Goal: Transaction & Acquisition: Purchase product/service

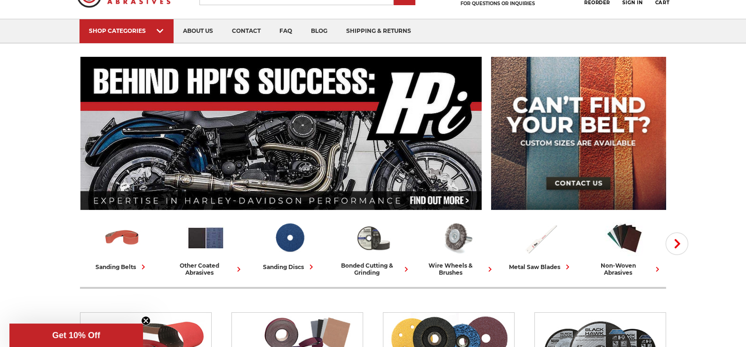
scroll to position [176, 0]
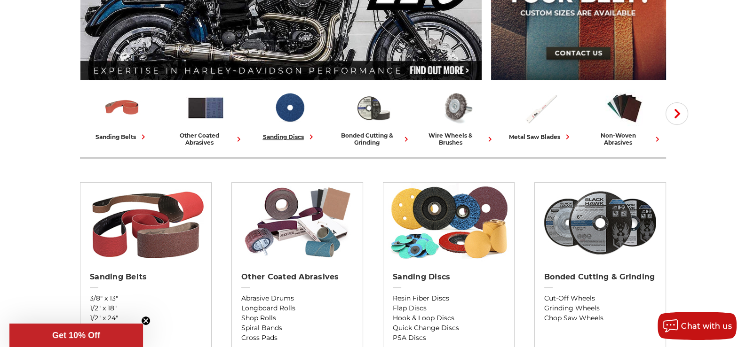
click at [290, 135] on div "sanding discs" at bounding box center [289, 137] width 53 height 10
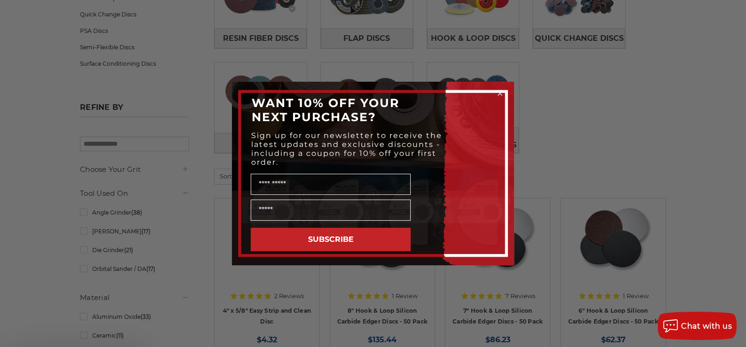
scroll to position [153, 0]
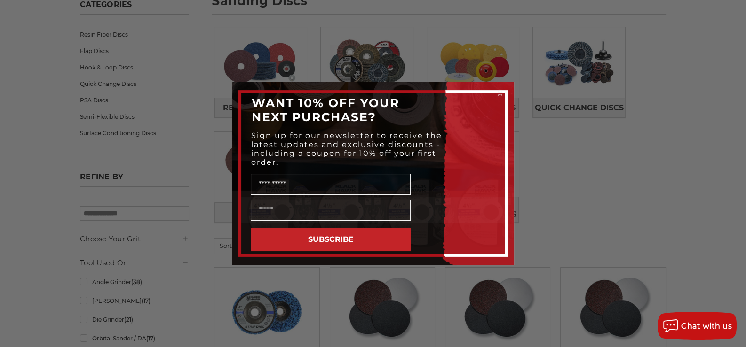
click at [499, 92] on icon "Close dialog" at bounding box center [500, 94] width 4 height 4
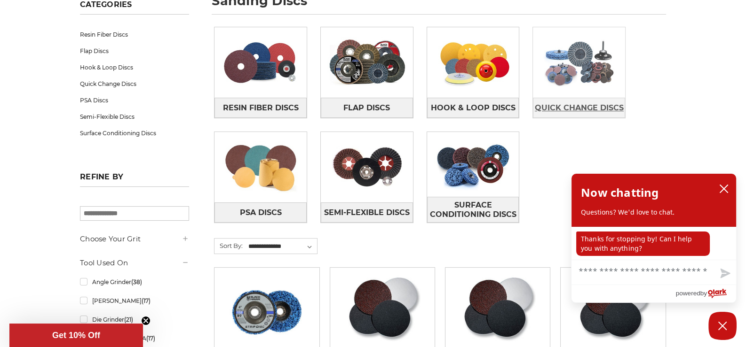
click at [583, 110] on span "Quick Change Discs" at bounding box center [579, 108] width 89 height 16
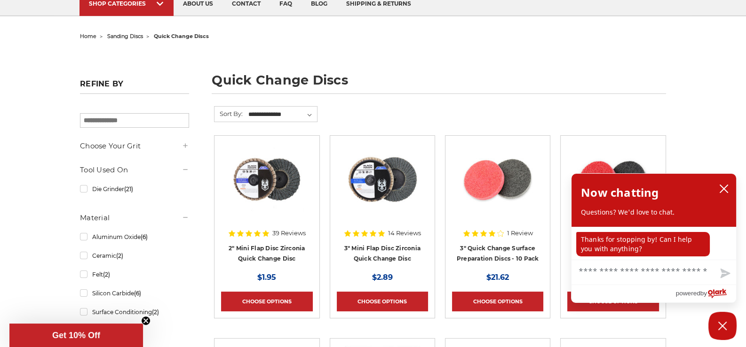
scroll to position [188, 0]
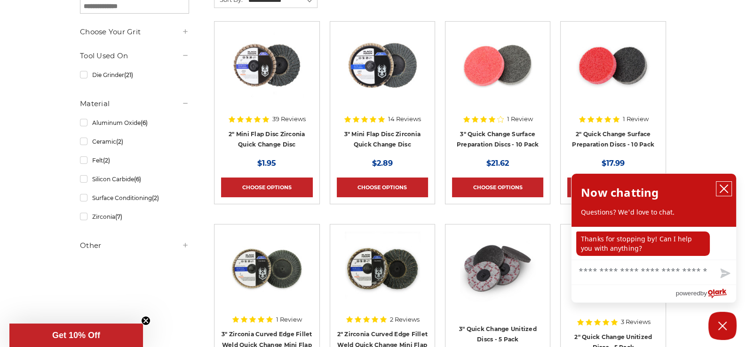
click at [721, 189] on icon "close chatbox" at bounding box center [723, 188] width 9 height 9
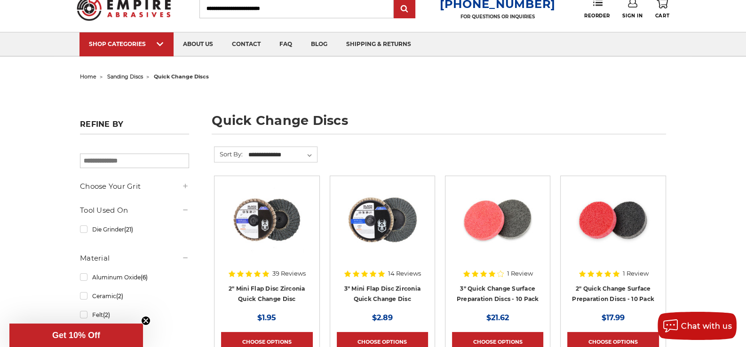
scroll to position [199, 0]
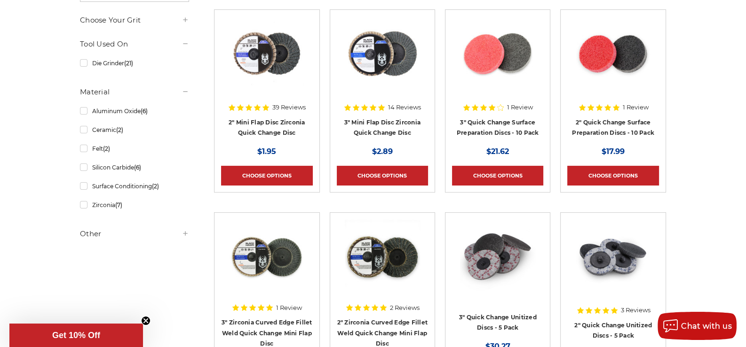
click at [188, 16] on icon at bounding box center [186, 20] width 8 height 8
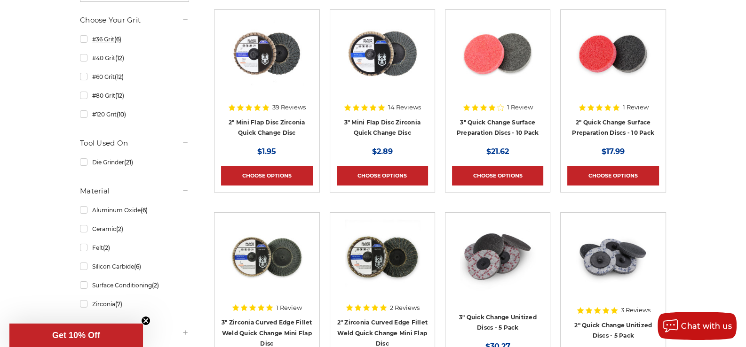
click at [86, 39] on link "#36 Grit (6)" at bounding box center [134, 39] width 109 height 16
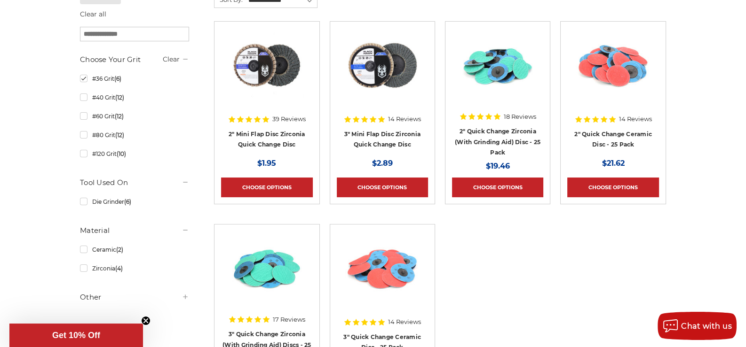
scroll to position [341, 0]
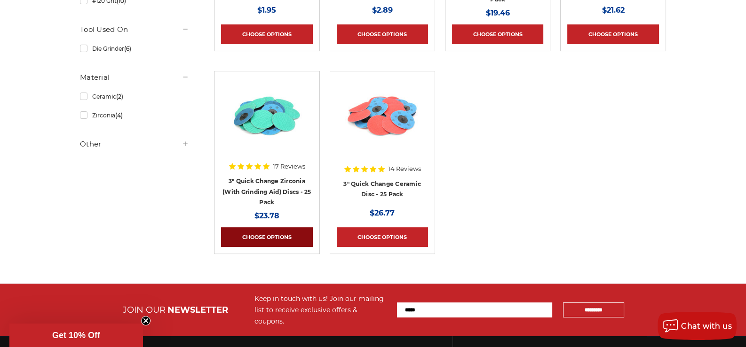
click at [249, 237] on link "Choose Options" at bounding box center [266, 238] width 91 height 20
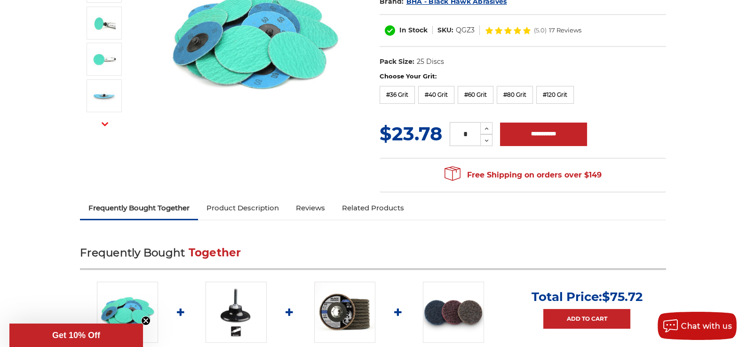
scroll to position [153, 0]
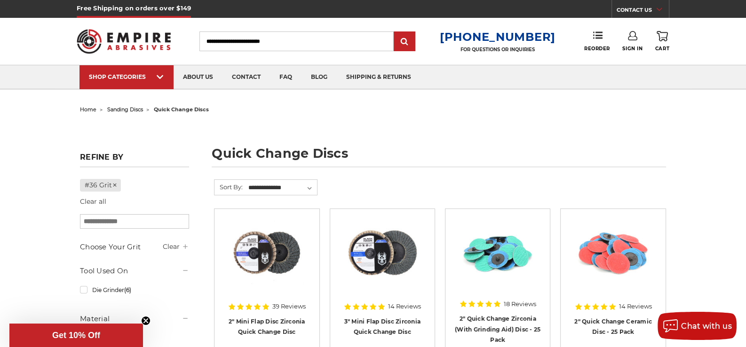
click at [118, 108] on span "sanding discs" at bounding box center [125, 109] width 36 height 7
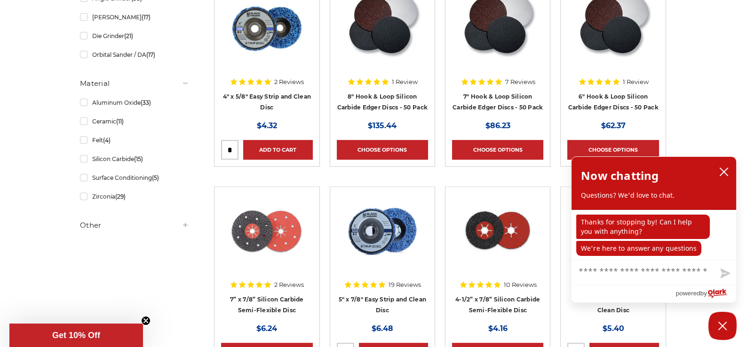
scroll to position [505, 0]
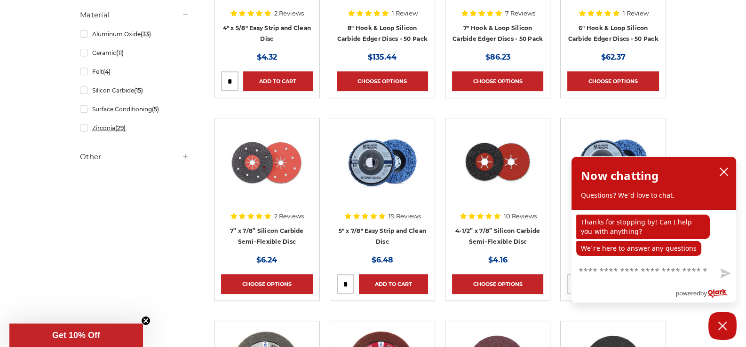
click at [85, 127] on link "Zirconia (29)" at bounding box center [134, 128] width 109 height 16
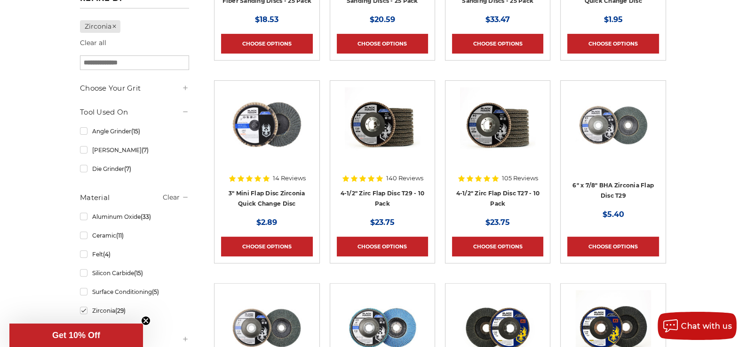
scroll to position [317, 0]
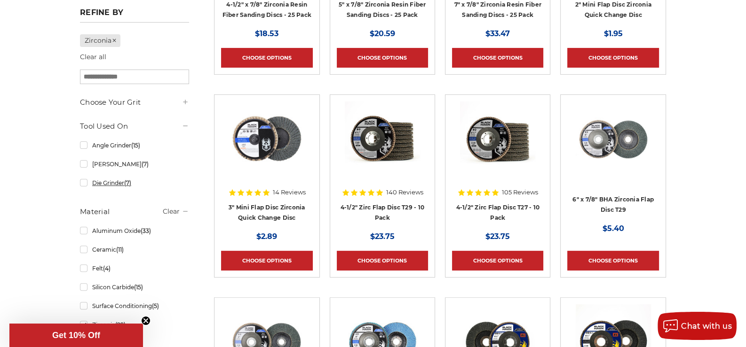
click at [81, 184] on link "Die Grinder (7)" at bounding box center [134, 183] width 109 height 16
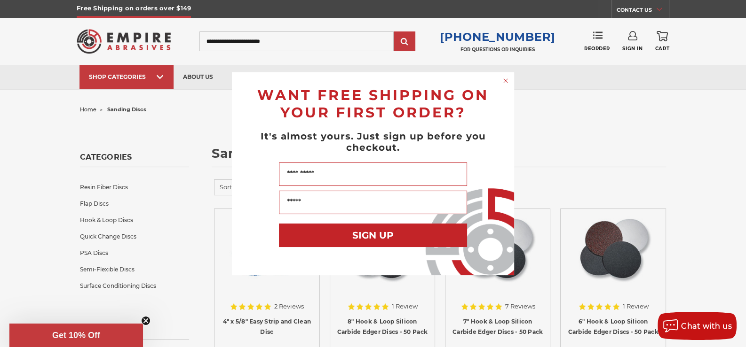
click at [503, 76] on icon "Close dialog" at bounding box center [505, 80] width 9 height 9
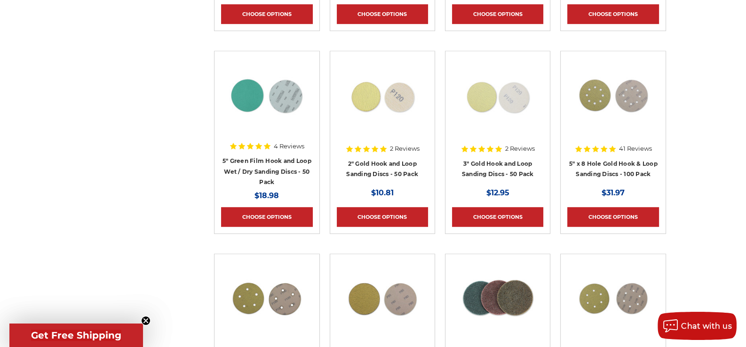
scroll to position [5337, 0]
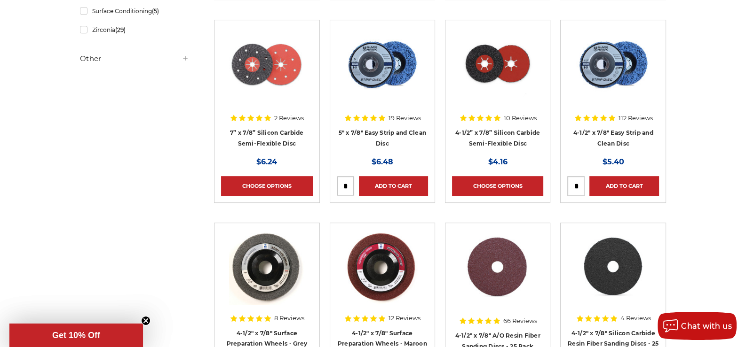
scroll to position [613, 0]
